Goal: Entertainment & Leisure: Consume media (video, audio)

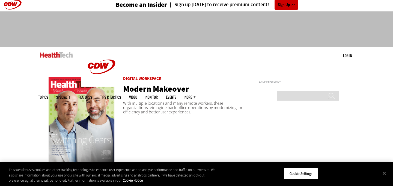
scroll to position [2, 0]
click at [137, 95] on link "Video" at bounding box center [133, 97] width 8 height 4
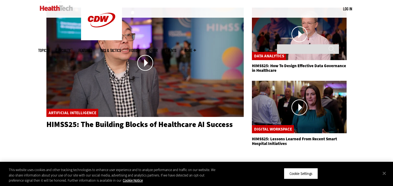
scroll to position [81, 0]
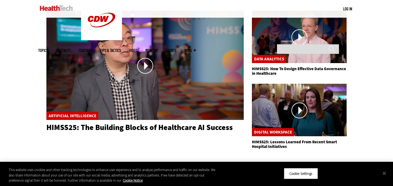
click at [147, 103] on img at bounding box center [144, 66] width 197 height 110
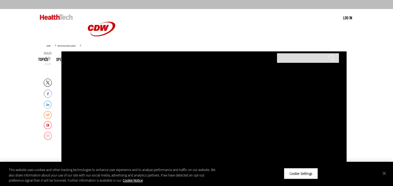
scroll to position [41, 0]
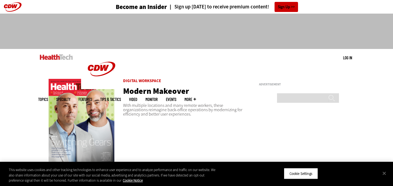
scroll to position [2, 0]
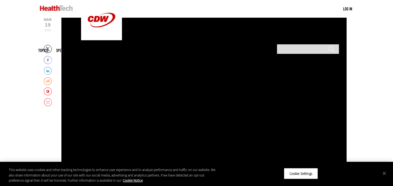
scroll to position [74, 0]
